Goal: Check status: Check status

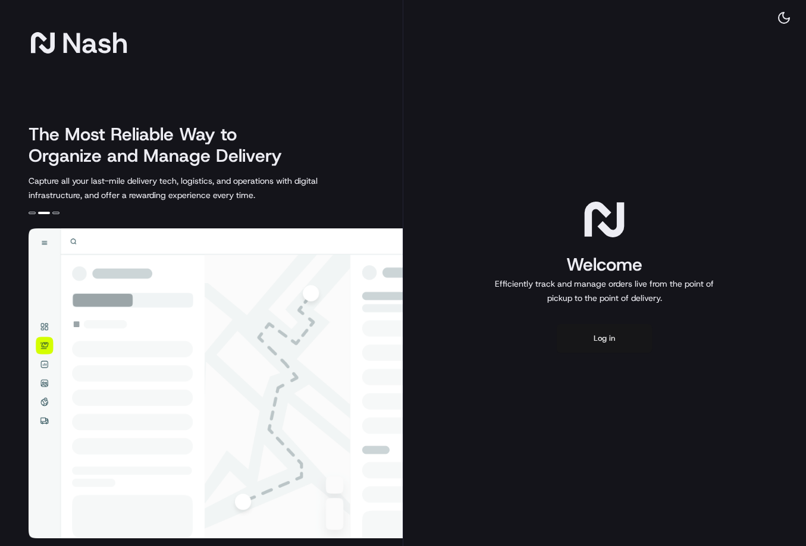
click at [596, 337] on button "Log in" at bounding box center [604, 338] width 95 height 29
